Goal: Task Accomplishment & Management: Use online tool/utility

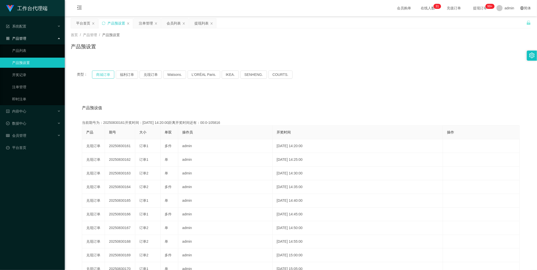
click at [109, 74] on button "商城订单" at bounding box center [103, 74] width 22 height 8
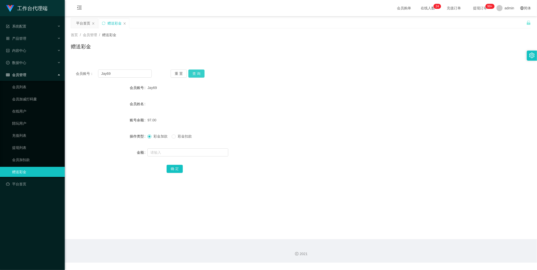
click at [200, 77] on button "查 询" at bounding box center [196, 73] width 16 height 8
click at [198, 70] on button "查 询" at bounding box center [196, 73] width 16 height 8
click at [195, 73] on button "查 询" at bounding box center [196, 73] width 16 height 8
click at [200, 71] on button "查 询" at bounding box center [196, 73] width 16 height 8
click at [165, 153] on input "text" at bounding box center [187, 152] width 81 height 8
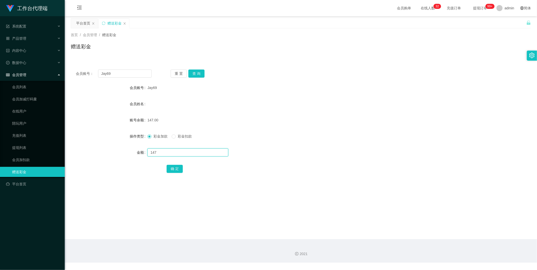
type input "147"
click at [183, 137] on span "彩金扣款" at bounding box center [185, 136] width 18 height 4
click at [177, 165] on button "确 定" at bounding box center [175, 169] width 16 height 8
